Goal: Task Accomplishment & Management: Complete application form

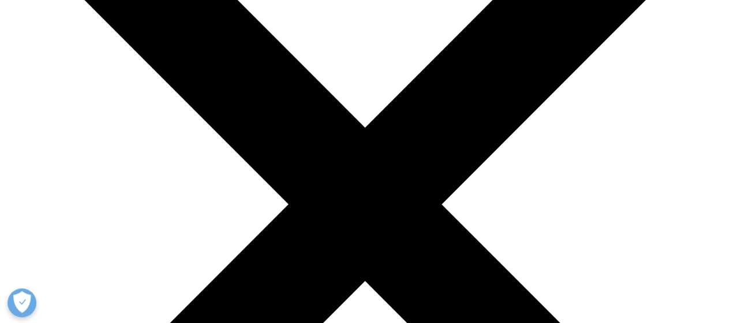
scroll to position [231, 0]
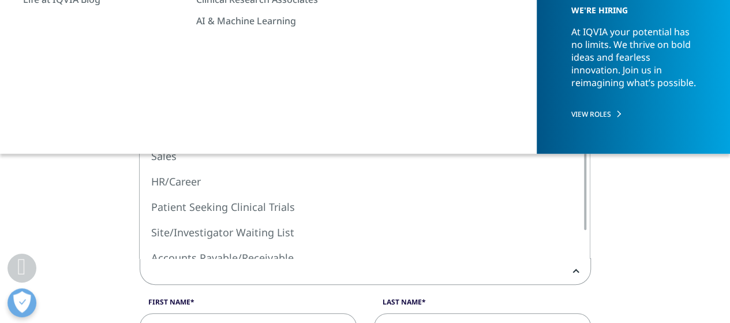
click at [190, 267] on span at bounding box center [365, 271] width 450 height 27
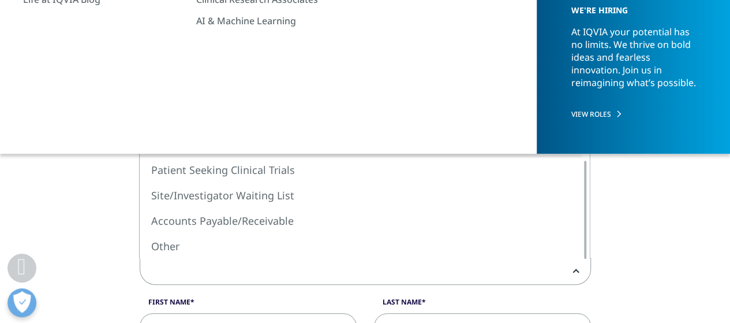
select select "HR/Career"
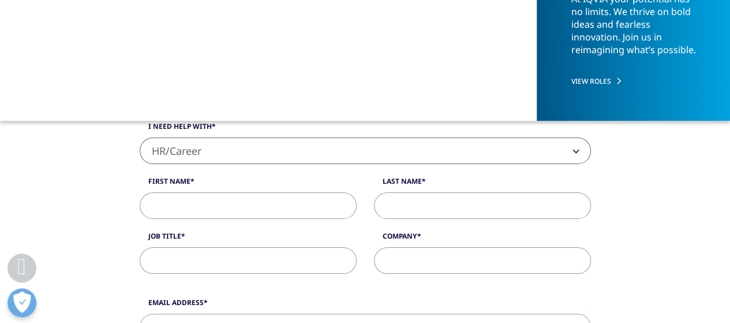
scroll to position [404, 0]
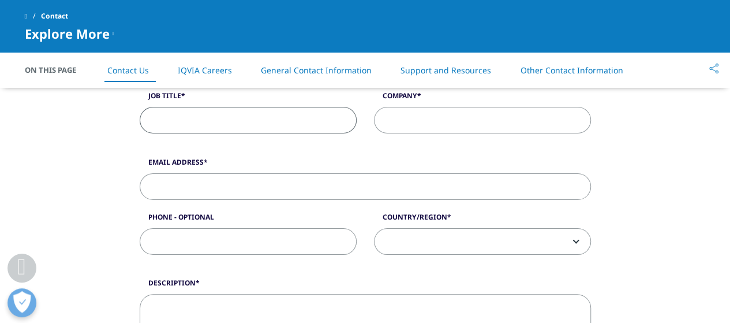
click at [215, 116] on input "Job Title" at bounding box center [248, 120] width 217 height 27
click at [193, 116] on input "Job Title" at bounding box center [248, 120] width 217 height 27
paste input "IQVIA - Field Service Engineer"
type input "IQVIA - Field Service Engineer"
click at [402, 124] on input "Company" at bounding box center [482, 120] width 217 height 27
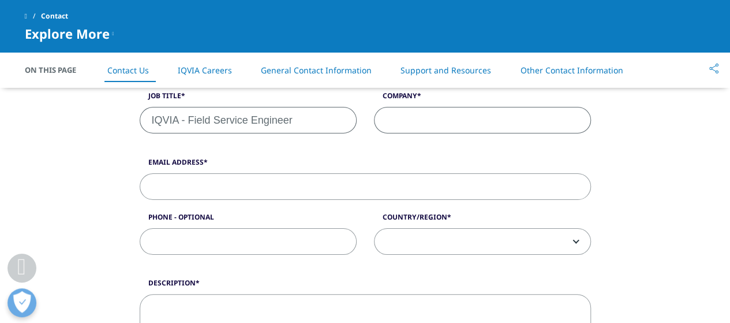
click at [405, 122] on input "Company" at bounding box center [482, 120] width 217 height 27
drag, startPoint x: 188, startPoint y: 121, endPoint x: 20, endPoint y: 125, distance: 167.9
click at [20, 125] on div "What type of request? Email Us Request a Demo IQVIA Institute Inquiries Media I…" at bounding box center [365, 237] width 730 height 744
click at [436, 123] on input "Company" at bounding box center [482, 120] width 217 height 27
